Goal: Task Accomplishment & Management: Manage account settings

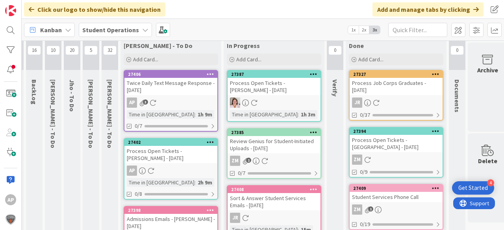
scroll to position [0, 17]
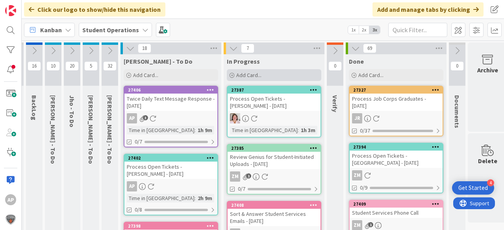
click at [266, 72] on div "Add Card..." at bounding box center [274, 75] width 94 height 12
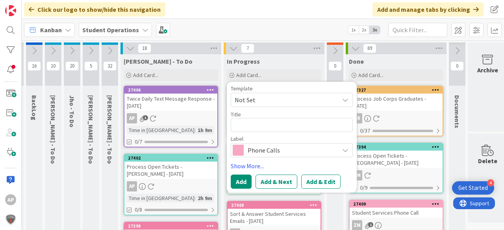
click at [277, 96] on span "Not Set" at bounding box center [283, 100] width 98 height 10
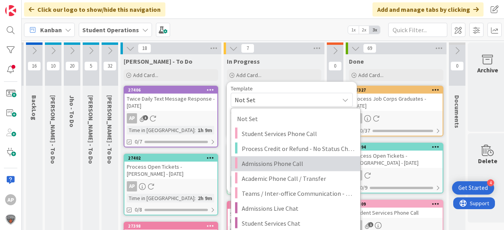
click at [288, 162] on span "Admissions Phone Call" at bounding box center [298, 164] width 113 height 10
type textarea "x"
type textarea "Admissions Phone Call"
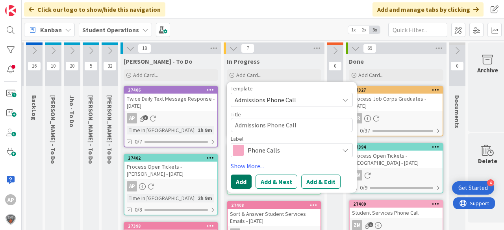
click at [249, 179] on button "Add" at bounding box center [241, 182] width 21 height 14
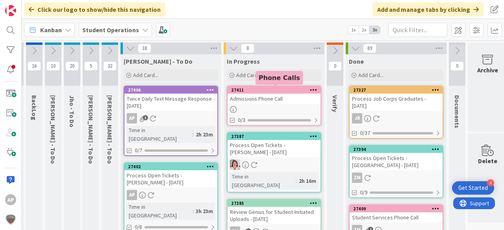
click at [263, 97] on div "Admissions Phone Call" at bounding box center [273, 99] width 93 height 10
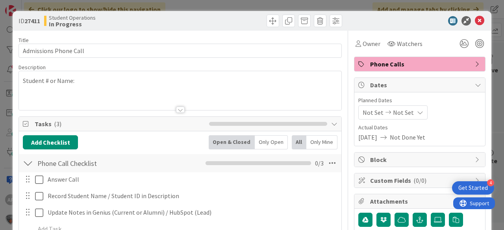
click at [270, 112] on div "Title 22 / 128 Admissions Phone Call Description Student # or Name: Owner Watch…" at bounding box center [179, 221] width 323 height 381
click at [366, 42] on span "Owner" at bounding box center [371, 43] width 18 height 9
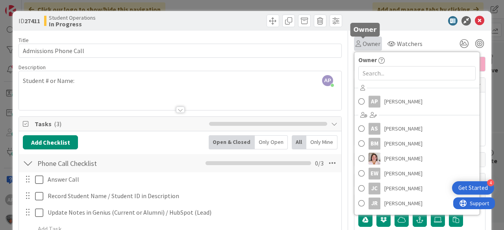
click at [362, 42] on span "Owner" at bounding box center [371, 43] width 18 height 9
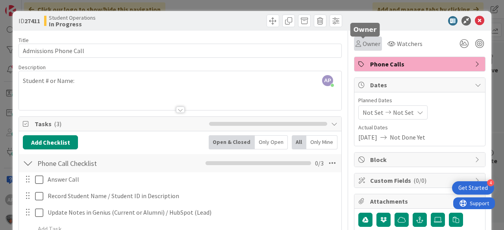
click at [365, 42] on span "Owner" at bounding box center [371, 43] width 18 height 9
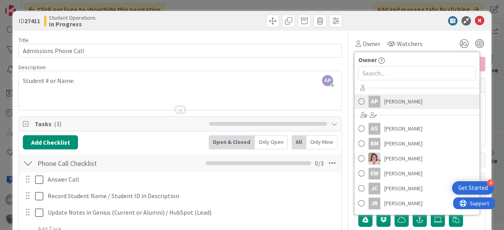
click at [392, 97] on span "[PERSON_NAME]" at bounding box center [403, 102] width 38 height 12
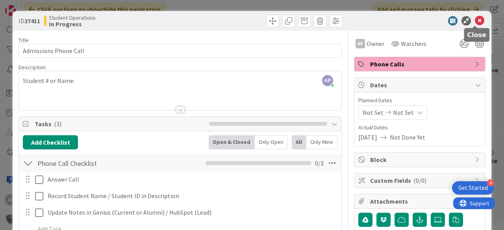
drag, startPoint x: 476, startPoint y: 22, endPoint x: 471, endPoint y: 32, distance: 10.4
click at [476, 22] on icon at bounding box center [478, 20] width 9 height 9
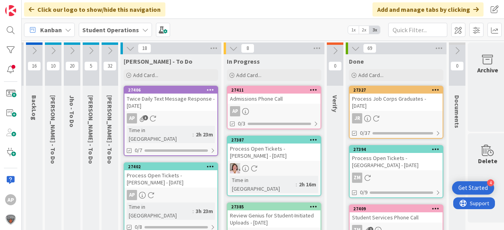
click at [285, 105] on link "27411 Admissions Phone Call AP 0/3" at bounding box center [274, 108] width 94 height 44
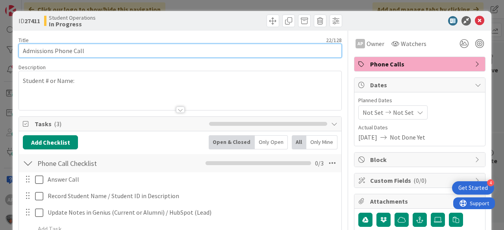
click at [204, 52] on input "Admissions Phone Call" at bounding box center [179, 51] width 323 height 14
type input "Admissions Phone Call - Aleecianna [PERSON_NAME]"
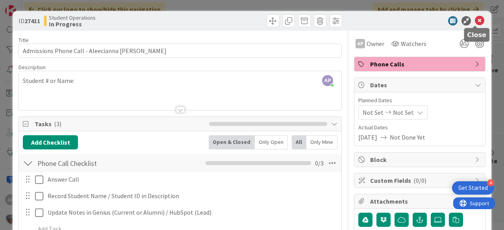
click at [474, 24] on icon at bounding box center [478, 20] width 9 height 9
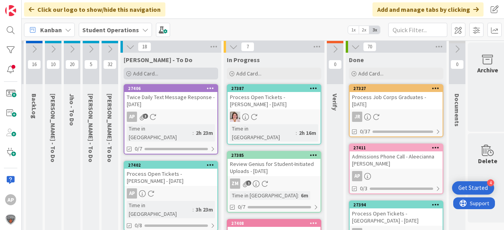
click at [189, 73] on div "Add Card..." at bounding box center [171, 74] width 94 height 12
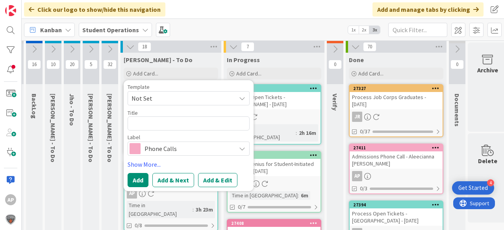
click at [175, 100] on span "Not Set" at bounding box center [180, 98] width 98 height 10
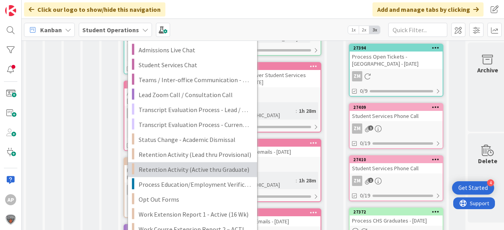
scroll to position [159, 17]
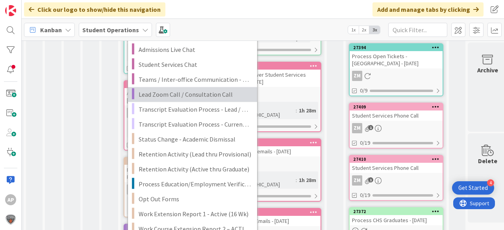
click at [205, 95] on span "Lead Zoom Call / Consultation Call" at bounding box center [194, 94] width 113 height 10
type textarea "x"
type textarea "Lead Zoom Call / Consultation Call"
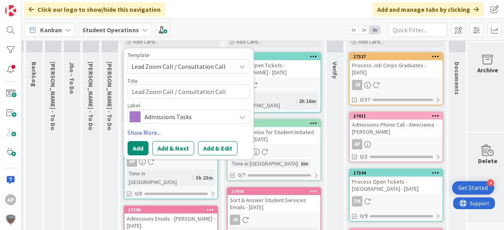
scroll to position [33, 17]
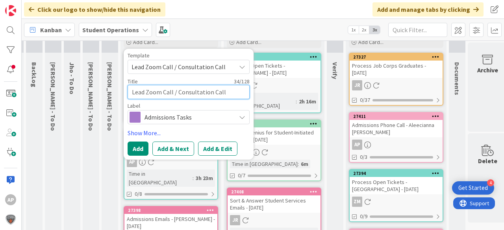
click at [229, 94] on textarea "Lead Zoom Call / Consultation Call" at bounding box center [188, 92] width 122 height 14
type textarea "x"
type textarea "Lead Zoom Call / Consultation Call"
type textarea "x"
type textarea "Lead Zoom Call / Consultation Call -"
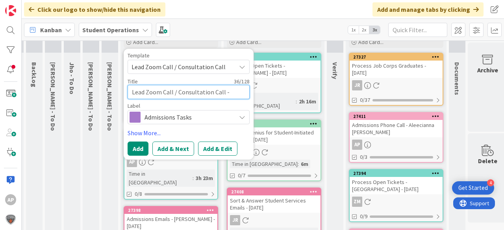
type textarea "x"
type textarea "Lead Zoom Call / Consultation Call -"
click at [240, 91] on textarea "Lead Zoom Call / Consultation Call -" at bounding box center [188, 92] width 122 height 14
type textarea "x"
type textarea "Lead Zoom Call / Consultation Call - A"
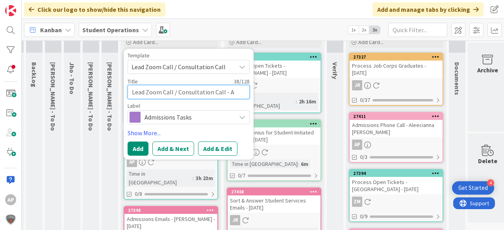
type textarea "x"
type textarea "Lead Zoom Call / Consultation Call - Aa"
type textarea "x"
type textarea "Lead Zoom Call / Consultation Call - Aar"
type textarea "x"
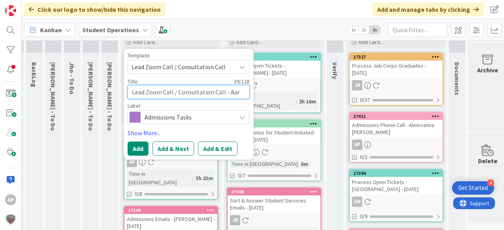
type textarea "Lead Zoom Call / Consultation Call - Aare"
type textarea "x"
type textarea "Lead Zoom Call / Consultation Call - Aarek"
type textarea "x"
type textarea "Lead Zoom Call / Consultation Call - Aarek"
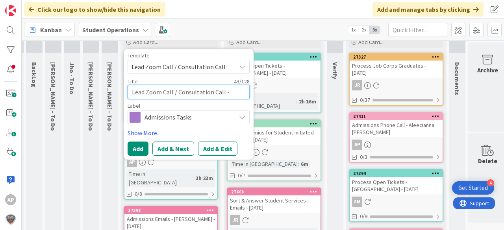
type textarea "x"
type textarea "Lead Zoom Call / Consultation Call - Aarek F"
type textarea "x"
type textarea "Lead Zoom Call / Consultation Call - Aarek Fa"
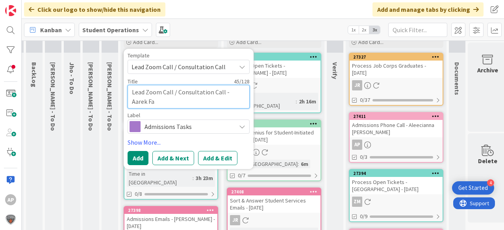
type textarea "x"
type textarea "Lead Zoom Call / Consultation Call - [PERSON_NAME]"
type textarea "x"
type textarea "Lead Zoom Call / Consultation Call - Aarek Farm"
type textarea "x"
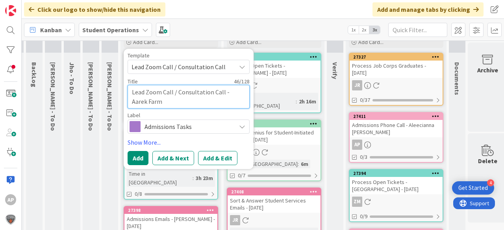
type textarea "Lead Zoom Call / Consultation Call - Aarek Farme"
type textarea "x"
type textarea "Lead Zoom Call / Consultation Call - [PERSON_NAME]"
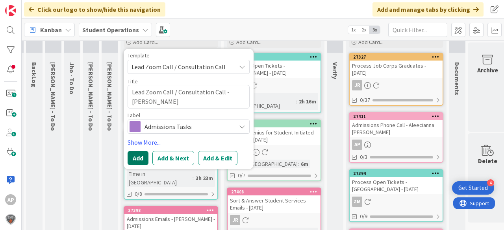
click at [137, 158] on button "Add" at bounding box center [137, 158] width 21 height 14
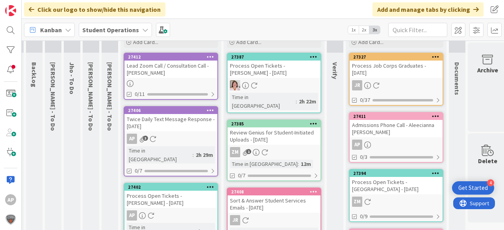
click at [152, 75] on div "Lead Zoom Call / Consultation Call - [PERSON_NAME]" at bounding box center [170, 69] width 93 height 17
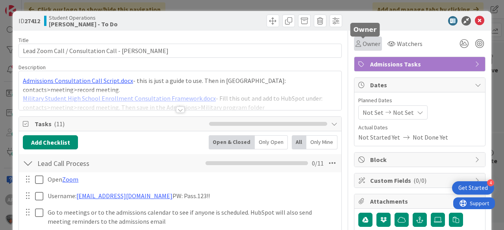
click at [364, 46] on span "Owner" at bounding box center [371, 43] width 18 height 9
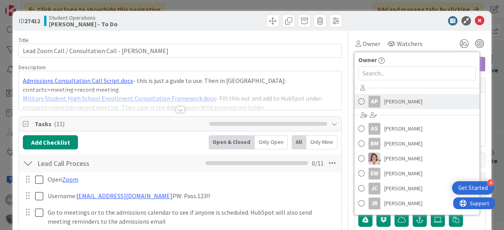
click at [401, 98] on span "[PERSON_NAME]" at bounding box center [403, 102] width 38 height 12
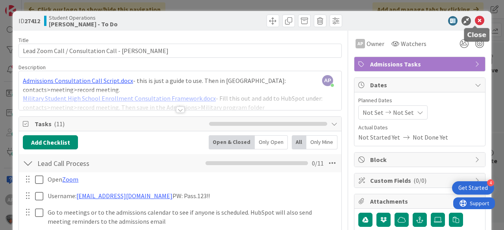
click at [476, 23] on icon at bounding box center [478, 20] width 9 height 9
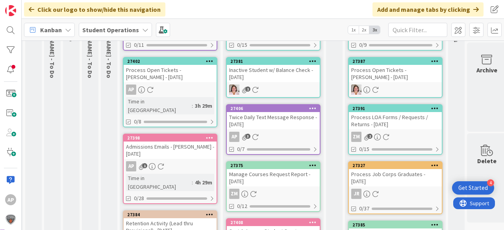
scroll to position [0, 18]
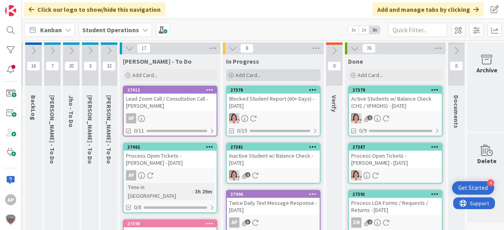
click at [263, 73] on div "Add Card..." at bounding box center [273, 75] width 94 height 12
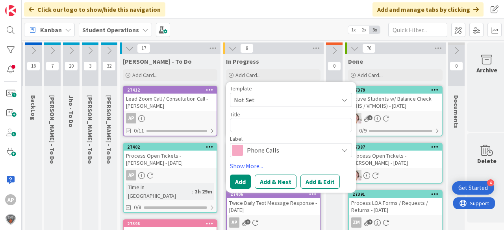
click at [285, 100] on span "Not Set" at bounding box center [283, 100] width 98 height 10
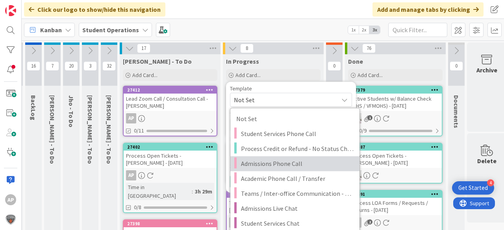
click at [305, 162] on span "Admissions Phone Call" at bounding box center [297, 164] width 113 height 10
type textarea "x"
type textarea "Admissions Phone Call"
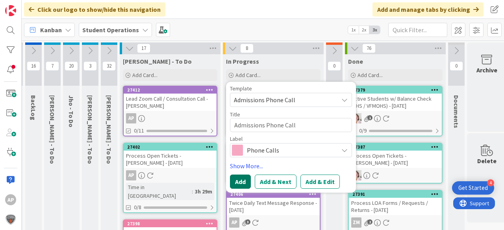
click at [246, 181] on button "Add" at bounding box center [240, 182] width 21 height 14
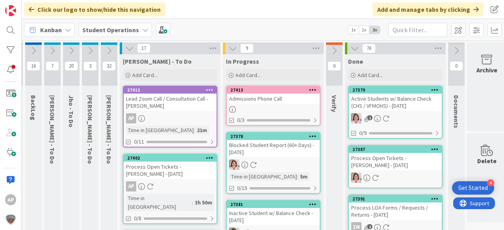
click at [277, 101] on div "Admissions Phone Call" at bounding box center [273, 99] width 93 height 10
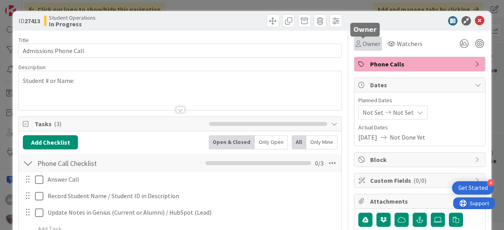
click at [365, 42] on span "Owner" at bounding box center [371, 43] width 18 height 9
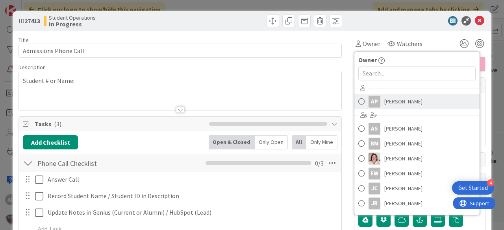
click at [393, 98] on span "[PERSON_NAME]" at bounding box center [403, 102] width 38 height 12
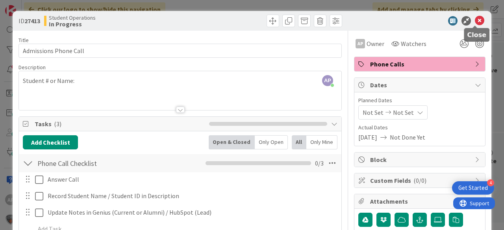
click at [477, 22] on icon at bounding box center [478, 20] width 9 height 9
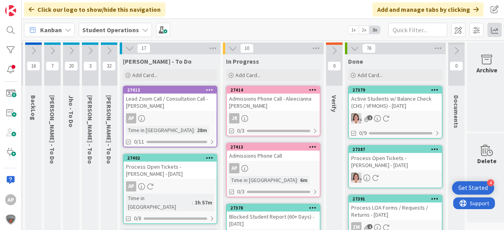
click at [227, 230] on html "4 Get Started AP Click our logo to show/hide this navigation Add and manage tab…" at bounding box center [252, 115] width 504 height 230
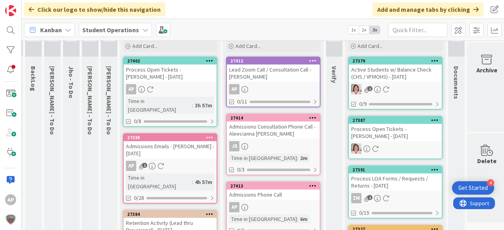
scroll to position [30, 18]
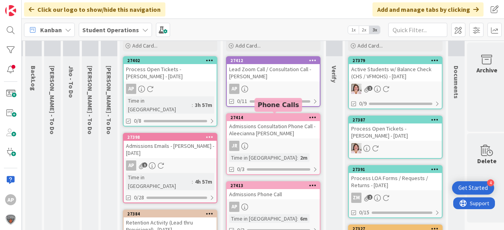
click at [283, 90] on div "AP" at bounding box center [273, 89] width 93 height 10
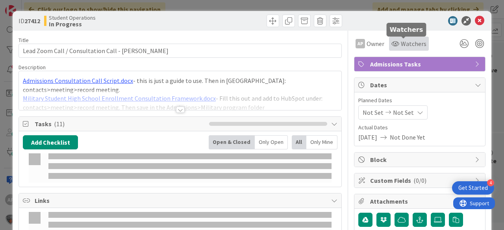
click at [408, 39] on span "Watchers" at bounding box center [413, 43] width 26 height 9
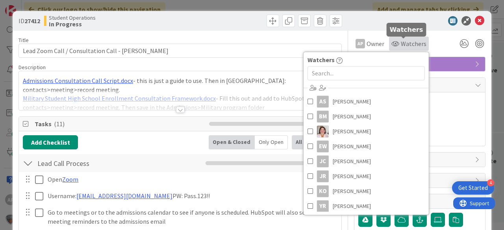
click at [354, 71] on input "text" at bounding box center [365, 73] width 117 height 14
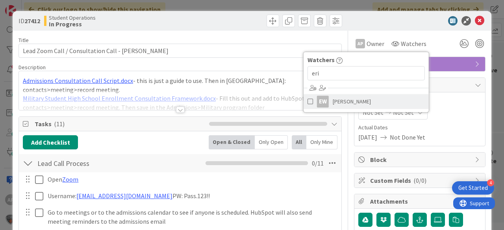
type input "eri"
click at [349, 103] on span "[PERSON_NAME]" at bounding box center [351, 102] width 38 height 12
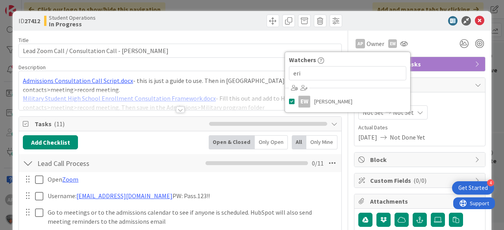
click at [408, 22] on div at bounding box center [415, 20] width 139 height 9
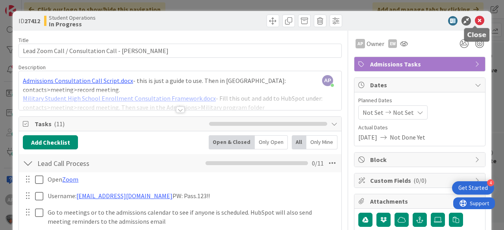
click at [474, 22] on icon at bounding box center [478, 20] width 9 height 9
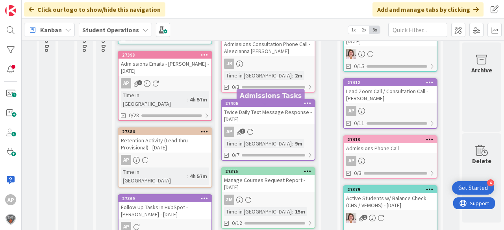
scroll to position [104, 28]
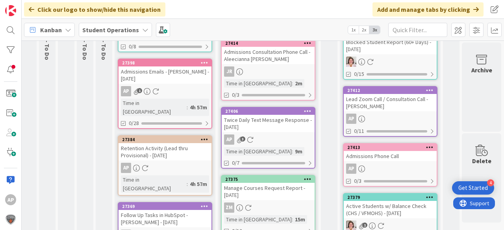
click at [392, 156] on div "Admissions Phone Call" at bounding box center [389, 156] width 93 height 10
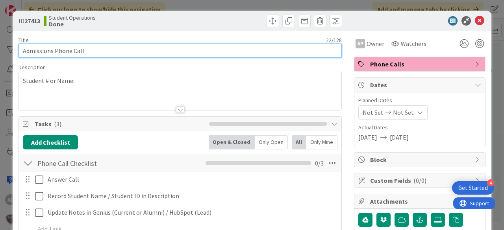
click at [153, 45] on input "Admissions Phone Call" at bounding box center [179, 51] width 323 height 14
drag, startPoint x: 53, startPoint y: 52, endPoint x: 17, endPoint y: 51, distance: 36.6
click at [17, 51] on div "ID 27413 Student Operations Done Title 39 / 128 Admissions Phone Call - Abdinas…" at bounding box center [252, 214] width 478 height 407
type input "Student Services Phone Call - [GEOGRAPHIC_DATA]"
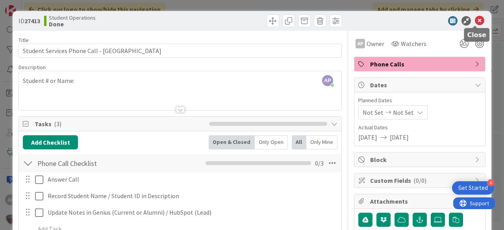
click at [474, 20] on icon at bounding box center [478, 20] width 9 height 9
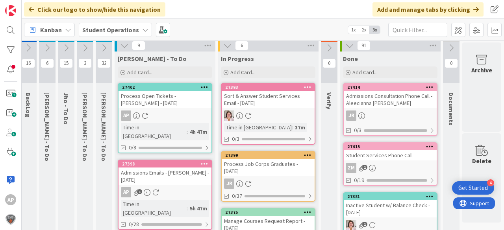
scroll to position [0, 28]
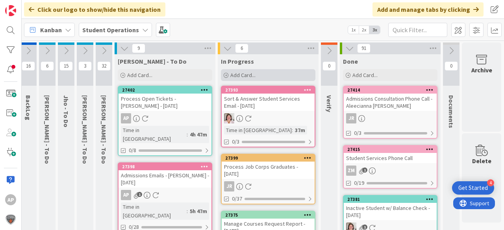
click at [256, 72] on div "Add Card..." at bounding box center [268, 75] width 94 height 12
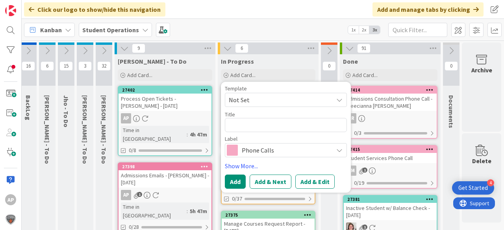
click at [265, 98] on span "Not Set" at bounding box center [278, 100] width 98 height 10
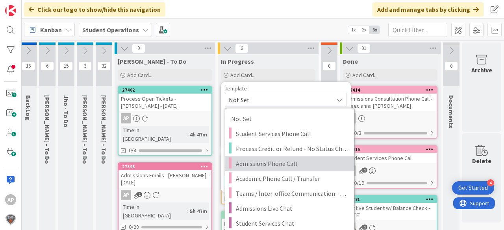
click at [293, 166] on span "Admissions Phone Call" at bounding box center [292, 164] width 113 height 10
type textarea "x"
type textarea "Admissions Phone Call"
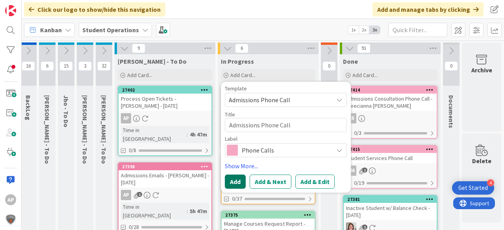
click at [236, 179] on button "Add" at bounding box center [235, 182] width 21 height 14
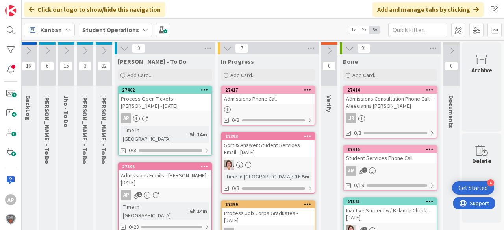
click at [287, 96] on div "Admissions Phone Call" at bounding box center [267, 99] width 93 height 10
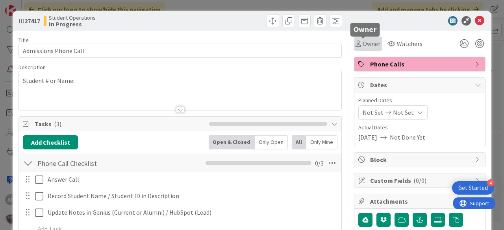
click at [366, 42] on span "Owner" at bounding box center [371, 43] width 18 height 9
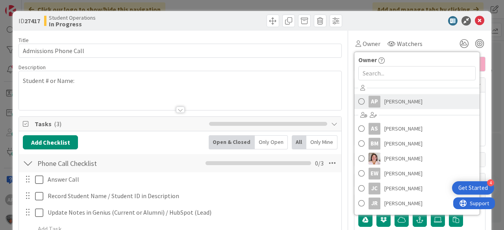
click at [401, 104] on span "[PERSON_NAME]" at bounding box center [403, 102] width 38 height 12
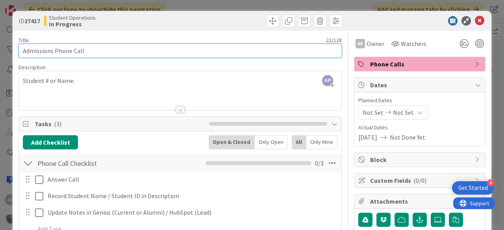
click at [123, 48] on input "Admissions Phone Call" at bounding box center [179, 51] width 323 height 14
type input "Admissions Phone Call - [GEOGRAPHIC_DATA]"
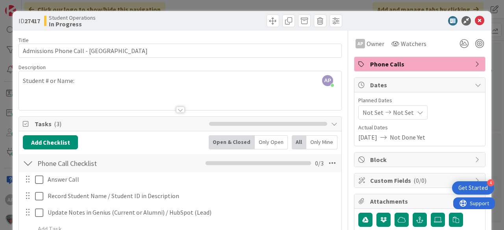
click at [478, 20] on icon at bounding box center [478, 20] width 9 height 9
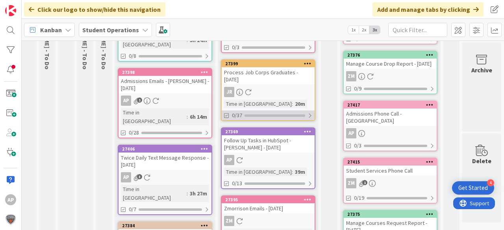
scroll to position [0, 28]
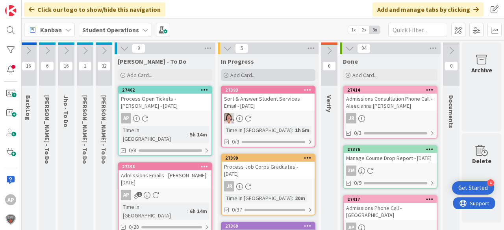
click at [235, 71] on div "Add Card..." at bounding box center [268, 75] width 94 height 12
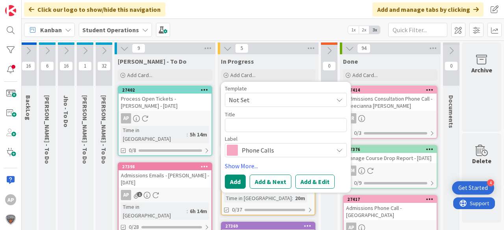
click at [255, 99] on span "Not Set" at bounding box center [278, 100] width 98 height 10
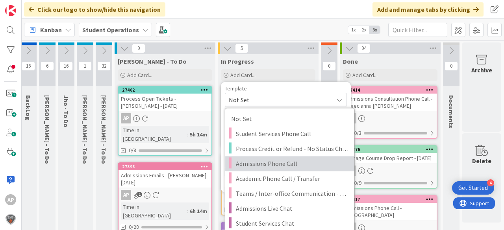
click at [286, 159] on span "Admissions Phone Call" at bounding box center [292, 164] width 113 height 10
type textarea "x"
type textarea "Admissions Phone Call"
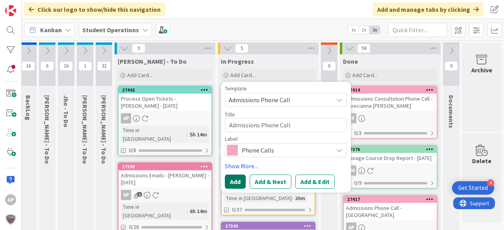
click at [234, 177] on button "Add" at bounding box center [235, 182] width 21 height 14
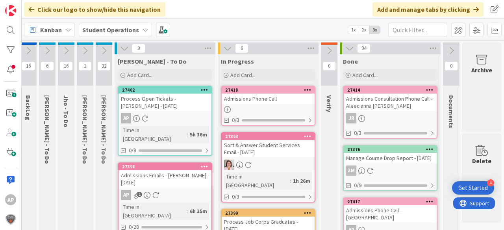
click at [274, 106] on div at bounding box center [267, 109] width 93 height 7
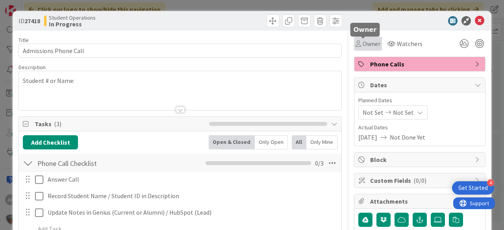
click at [365, 40] on span "Owner" at bounding box center [371, 43] width 18 height 9
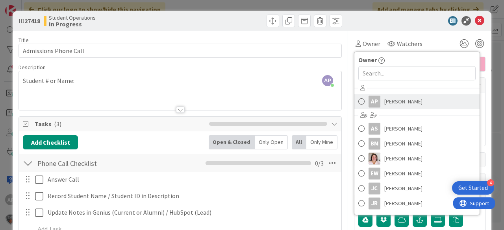
click at [404, 101] on span "[PERSON_NAME]" at bounding box center [403, 102] width 38 height 12
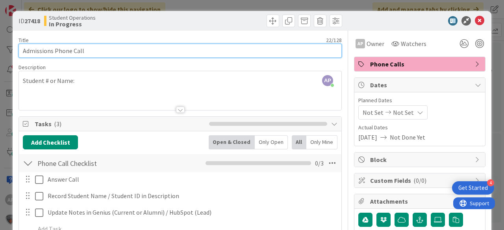
click at [136, 55] on input "Admissions Phone Call" at bounding box center [179, 51] width 323 height 14
type input "Admissions Phone Call - [PERSON_NAME]"
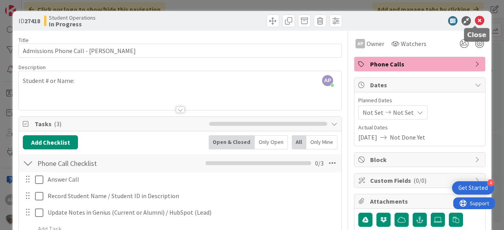
click at [474, 22] on icon at bounding box center [478, 20] width 9 height 9
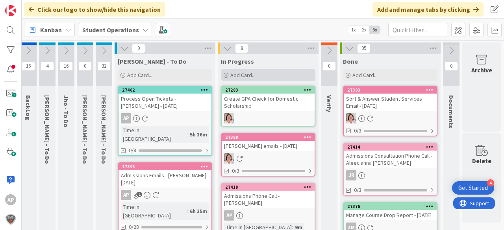
click at [263, 77] on div "Add Card..." at bounding box center [268, 75] width 94 height 12
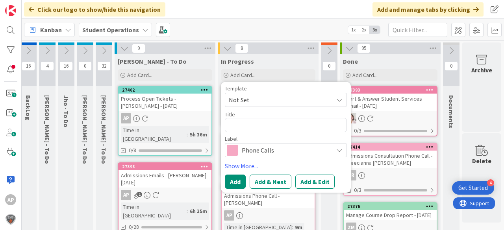
click at [274, 103] on span "Not Set" at bounding box center [278, 100] width 98 height 10
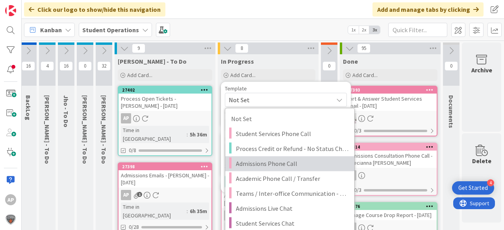
click at [298, 165] on span "Admissions Phone Call" at bounding box center [292, 164] width 113 height 10
type textarea "x"
type textarea "Admissions Phone Call"
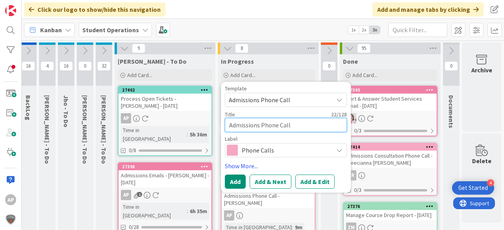
click at [298, 125] on textarea "Admissions Phone Call" at bounding box center [286, 125] width 122 height 14
type textarea "x"
type textarea "Admissions Phone Call -"
type textarea "x"
type textarea "Admissions Phone Call -"
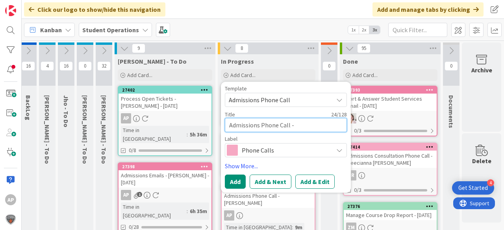
type textarea "x"
type textarea "Admissions Phone Call - K"
type textarea "x"
type textarea "Admissions Phone Call - Ky"
type textarea "x"
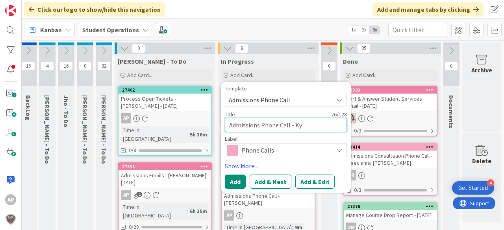
type textarea "Admissions Phone Call - Kyn"
type textarea "x"
type textarea "Admissions Phone Call - [GEOGRAPHIC_DATA]"
type textarea "x"
type textarea "Admissions Phone Call - [GEOGRAPHIC_DATA]"
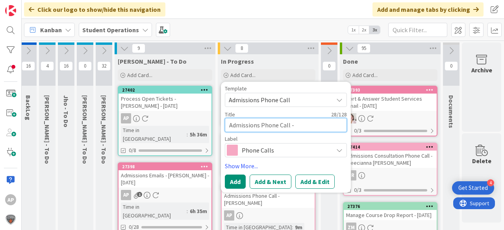
type textarea "x"
type textarea "Admissions Phone Call - [GEOGRAPHIC_DATA]"
type textarea "x"
type textarea "Admissions Phone Call - [GEOGRAPHIC_DATA]"
type textarea "x"
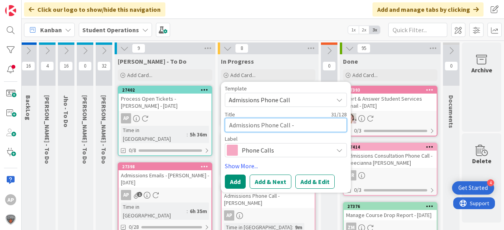
type textarea "Admissions Phone Call - Kynlee D"
type textarea "x"
type textarea "Admissions Phone Call - Kynlee Da"
type textarea "x"
type textarea "Admissions Phone Call - [PERSON_NAME]"
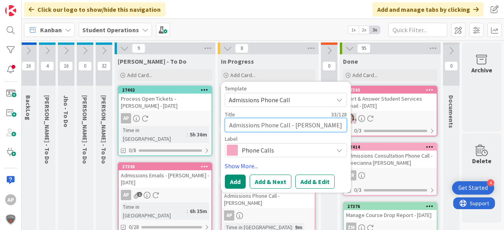
type textarea "x"
type textarea "Admissions Phone Call - [PERSON_NAME]"
type textarea "x"
type textarea "Admissions Phone Call - [PERSON_NAME]"
type textarea "x"
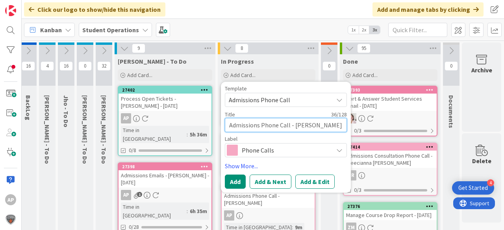
type textarea "Admissions Phone Call - [PERSON_NAME]"
type textarea "x"
type textarea "Admissions Phone Call - [PERSON_NAME]"
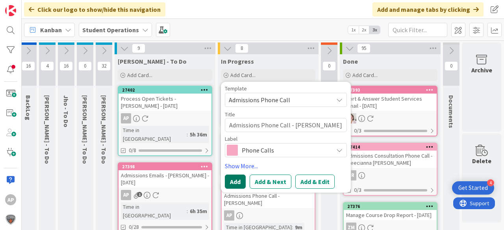
click at [229, 181] on button "Add" at bounding box center [235, 182] width 21 height 14
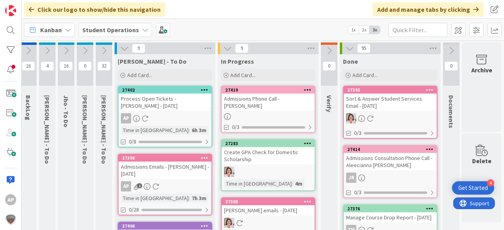
click at [279, 99] on div "Admissions Phone Call - [PERSON_NAME]" at bounding box center [267, 102] width 93 height 17
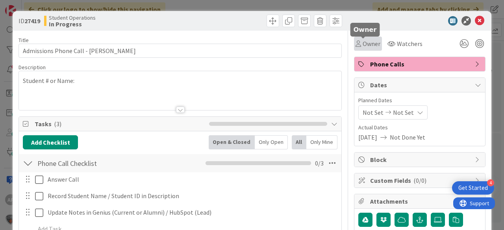
click at [355, 39] on div "Owner" at bounding box center [367, 43] width 25 height 9
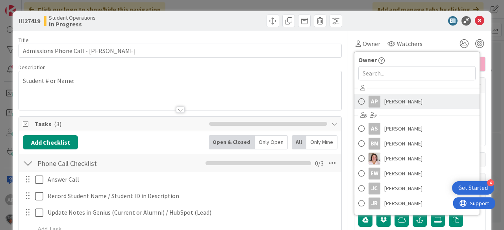
click at [399, 102] on span "[PERSON_NAME]" at bounding box center [403, 102] width 38 height 12
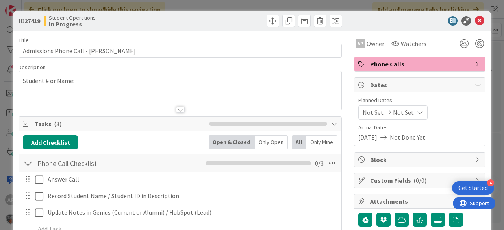
click at [475, 22] on icon at bounding box center [478, 20] width 9 height 9
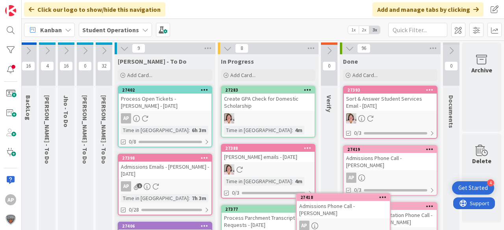
scroll to position [17, 28]
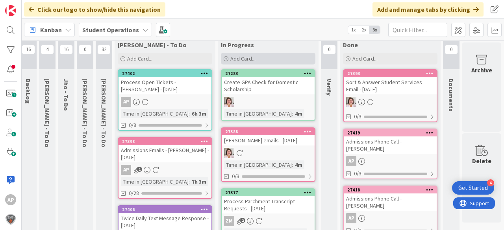
click at [233, 58] on span "Add Card..." at bounding box center [242, 58] width 25 height 7
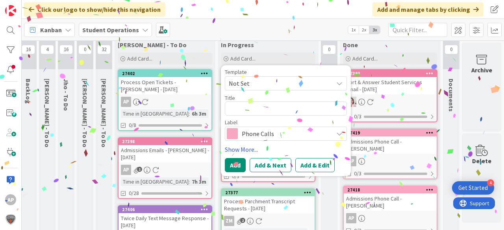
click at [254, 82] on span "Not Set" at bounding box center [278, 83] width 98 height 10
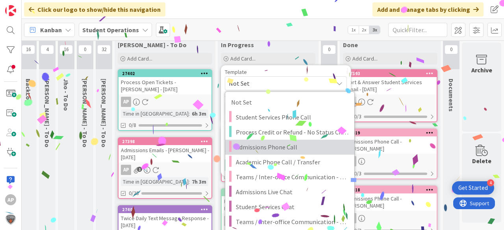
click at [283, 148] on span "Admissions Phone Call" at bounding box center [292, 147] width 113 height 10
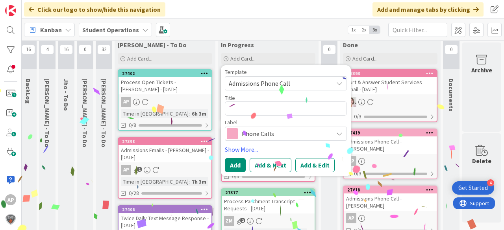
type textarea "x"
type textarea "Admissions Phone Call"
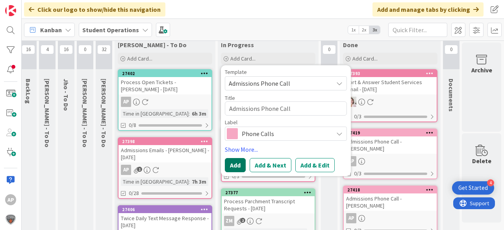
click at [228, 165] on button "Add" at bounding box center [235, 165] width 21 height 14
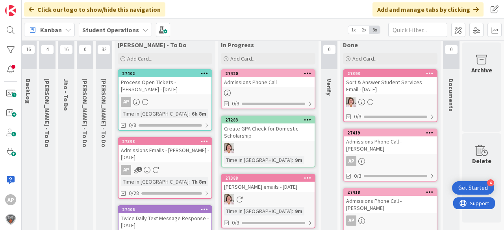
click at [268, 84] on div "Admissions Phone Call" at bounding box center [267, 82] width 93 height 10
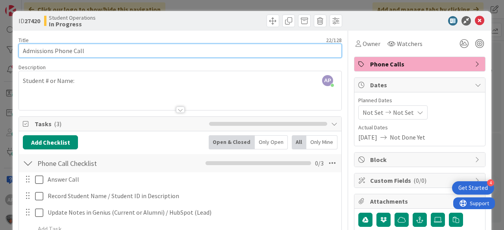
click at [194, 52] on input "Admissions Phone Call" at bounding box center [179, 51] width 323 height 14
type input "Admissions Phone Call - [PERSON_NAME]"
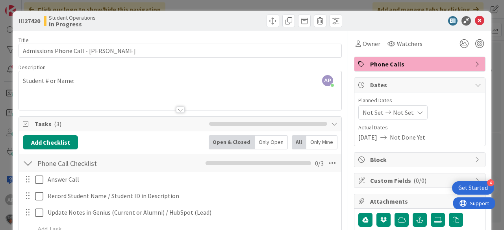
click at [161, 87] on div "AP [PERSON_NAME] just joined Student # or Name:" at bounding box center [180, 90] width 322 height 39
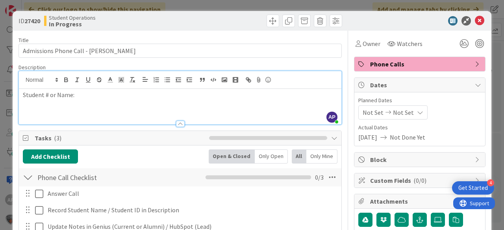
click at [146, 97] on p "Student # or Name:" at bounding box center [180, 94] width 314 height 9
click at [73, 96] on p "Inquiring about [PERSON_NAME] credit courses" at bounding box center [180, 94] width 314 height 9
drag, startPoint x: 70, startPoint y: 94, endPoint x: 79, endPoint y: 94, distance: 9.0
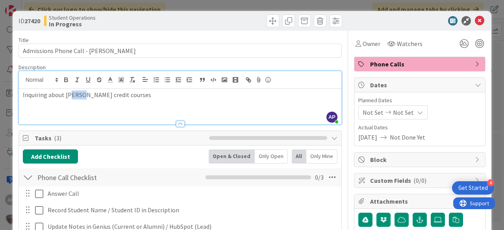
click at [79, 94] on p "Inquiring about [PERSON_NAME] credit courses" at bounding box center [180, 94] width 314 height 9
click at [366, 42] on span "Owner" at bounding box center [371, 43] width 18 height 9
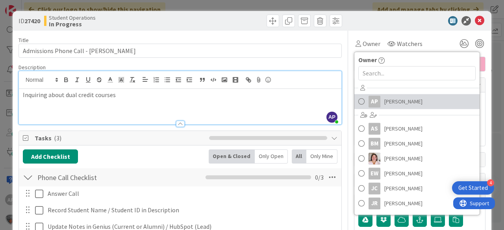
click at [400, 104] on span "[PERSON_NAME]" at bounding box center [403, 102] width 38 height 12
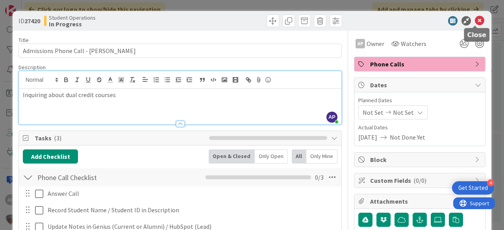
click at [474, 19] on icon at bounding box center [478, 20] width 9 height 9
